Goal: Task Accomplishment & Management: Manage account settings

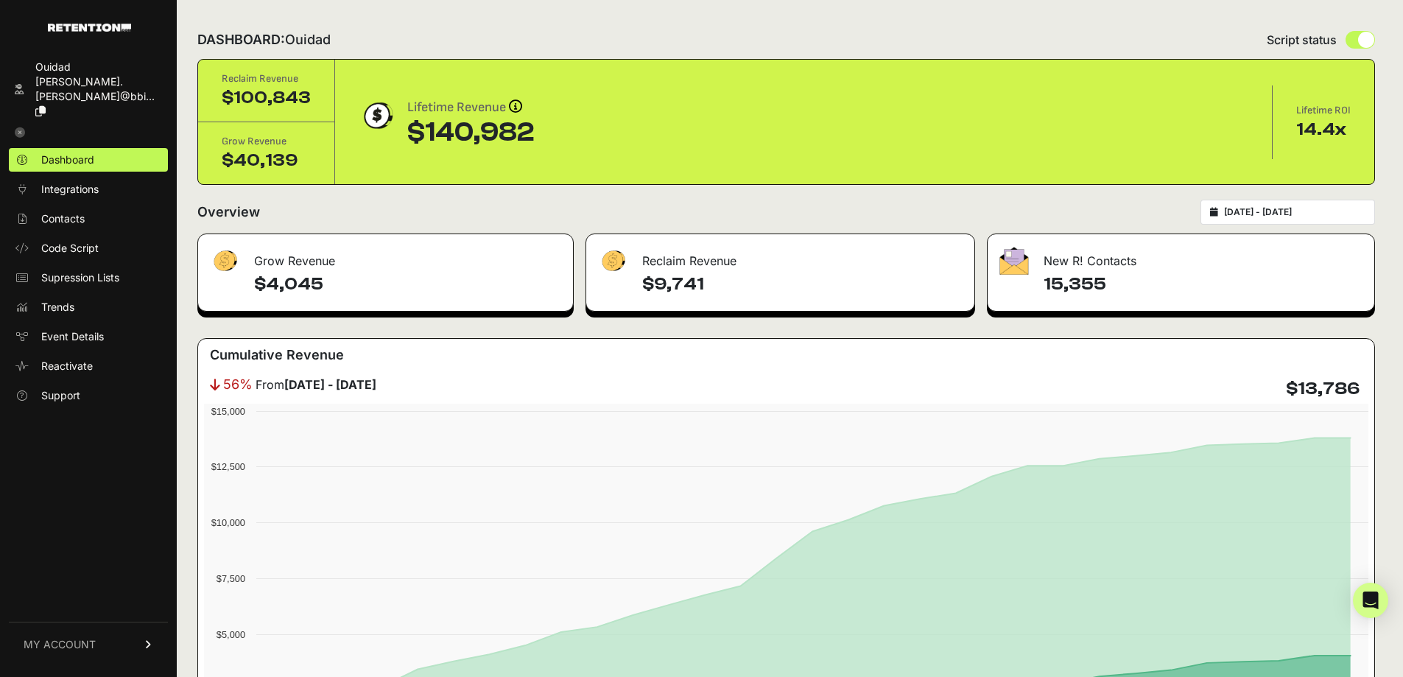
click at [1283, 214] on input "[DATE] - [DATE]" at bounding box center [1294, 212] width 141 height 12
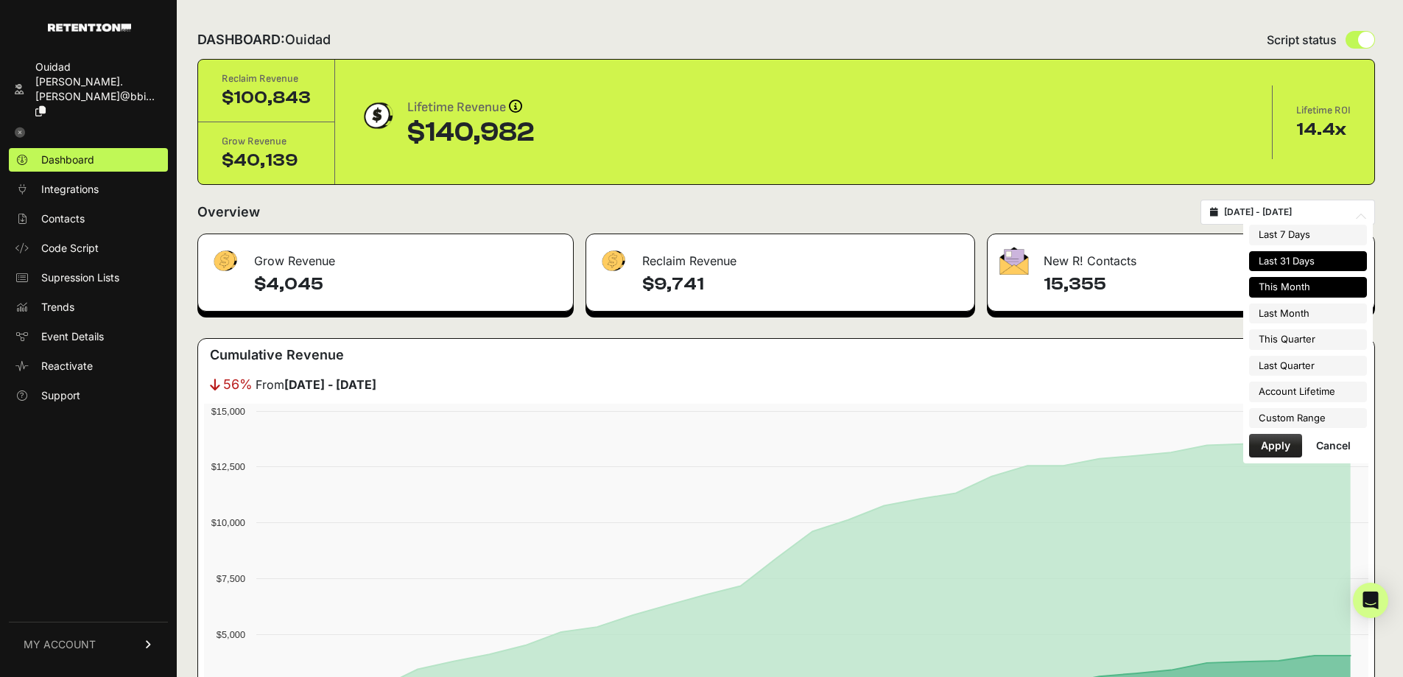
click at [1299, 291] on li "This Month" at bounding box center [1308, 287] width 118 height 21
type input "[DATE] - [DATE]"
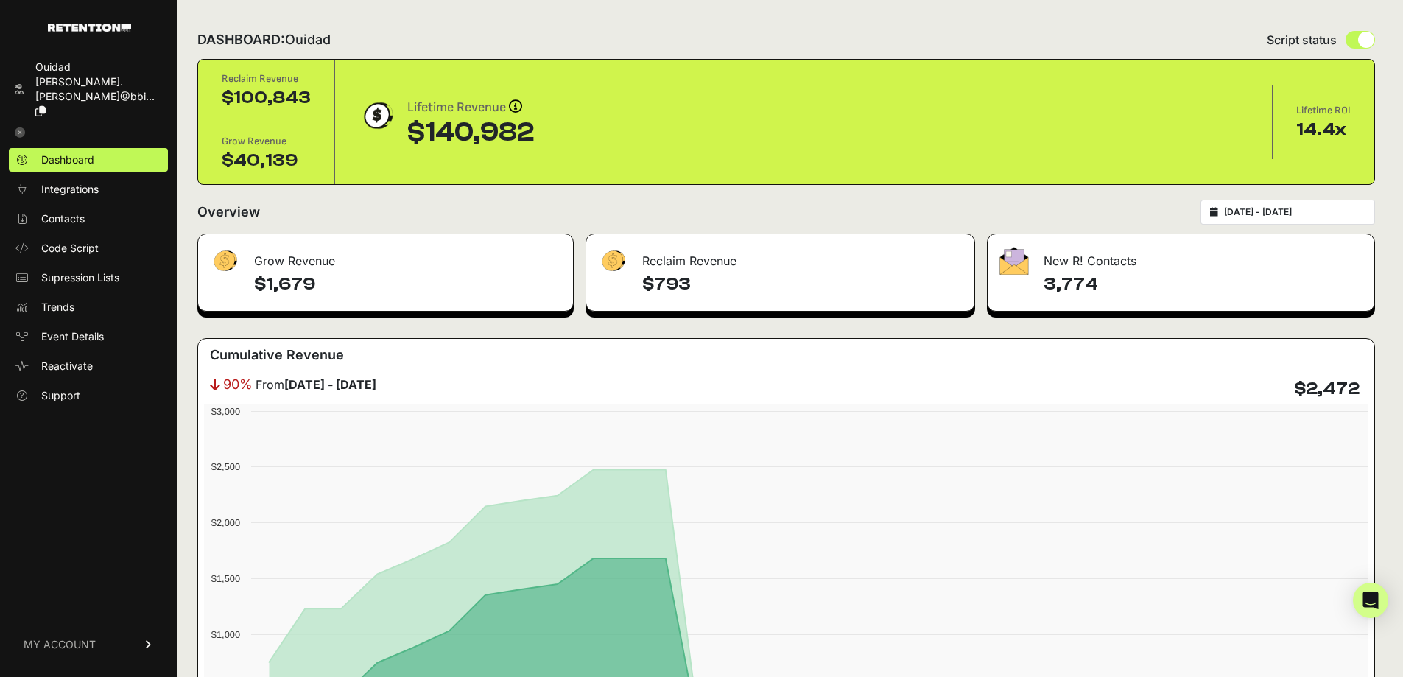
click at [22, 123] on link at bounding box center [88, 132] width 159 height 19
